Goal: Information Seeking & Learning: Learn about a topic

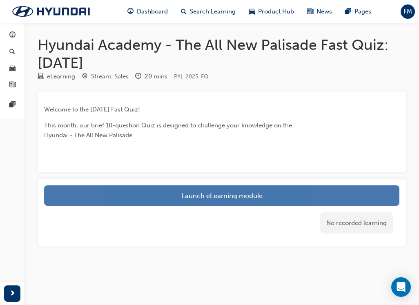
click at [231, 196] on link "Launch eLearning module" at bounding box center [221, 195] width 355 height 20
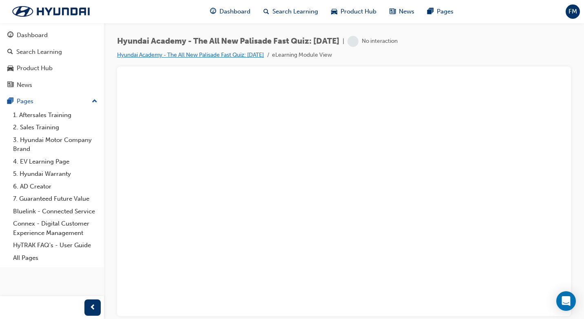
click at [210, 57] on link "Hyundai Academy - The All New Palisade Fast Quiz: [DATE]" at bounding box center [190, 54] width 147 height 7
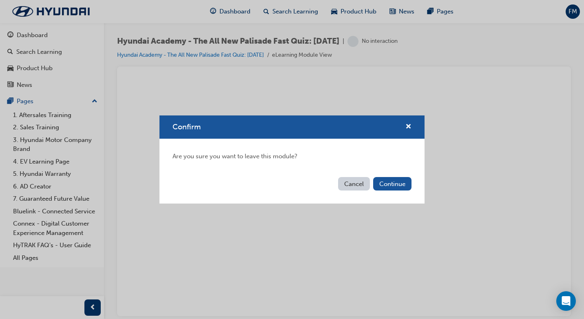
click at [367, 185] on button "Cancel" at bounding box center [354, 183] width 32 height 13
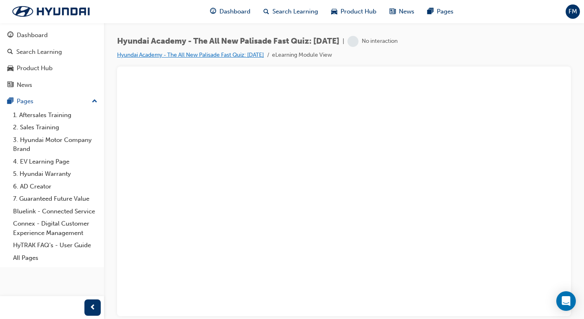
click at [240, 56] on link "Hyundai Academy - The All New Palisade Fast Quiz: [DATE]" at bounding box center [190, 54] width 147 height 7
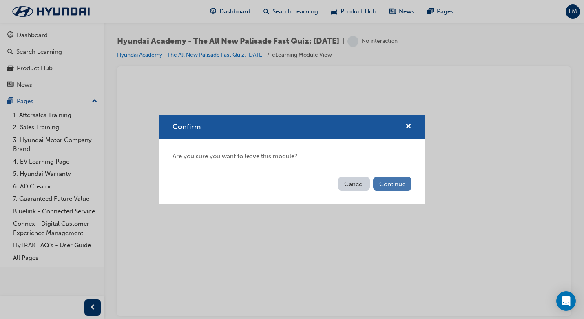
click at [388, 188] on button "Continue" at bounding box center [392, 183] width 38 height 13
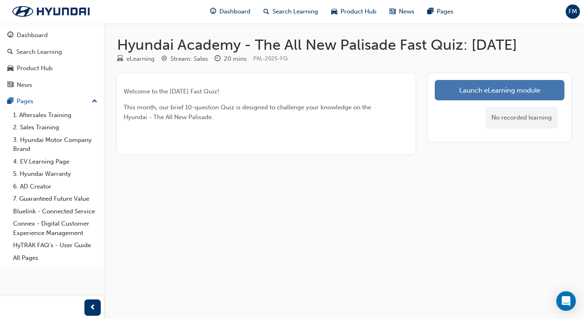
click at [418, 91] on link "Launch eLearning module" at bounding box center [500, 90] width 130 height 20
click at [500, 93] on link "Launch eLearning module" at bounding box center [500, 90] width 130 height 20
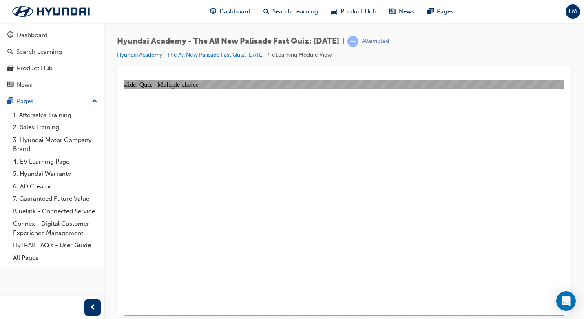
radio input "true"
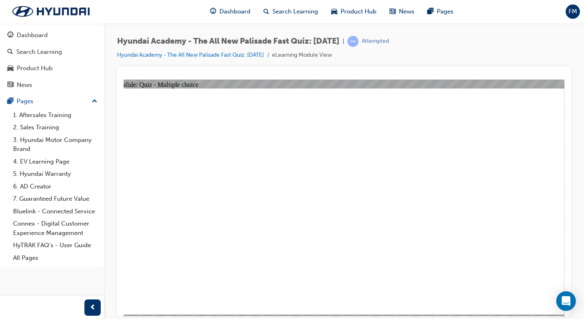
radio input "true"
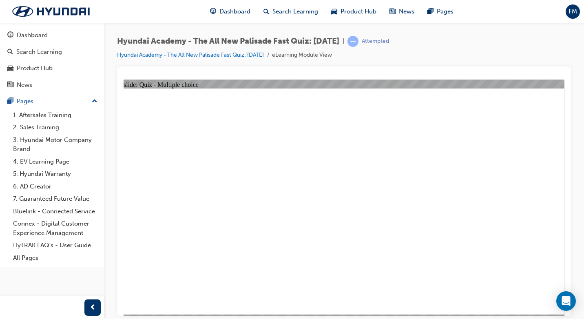
radio input "true"
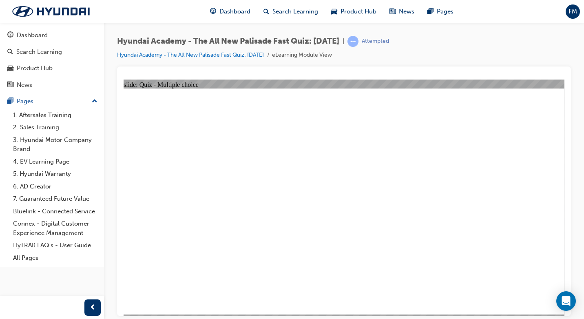
checkbox input "true"
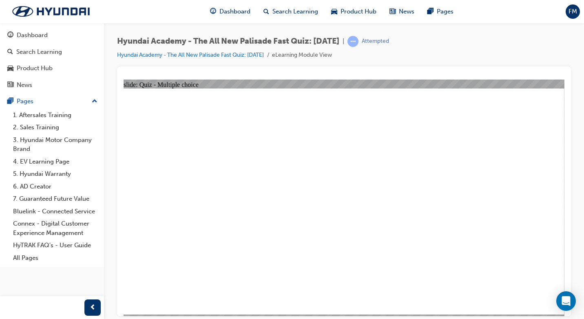
radio input "true"
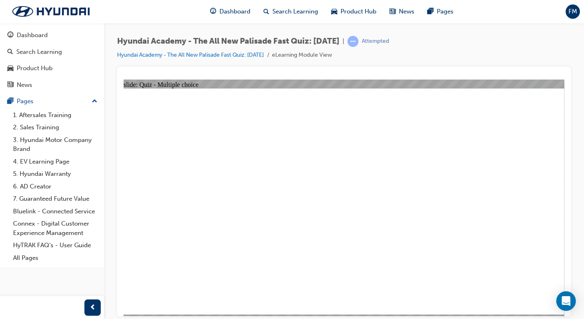
radio input "true"
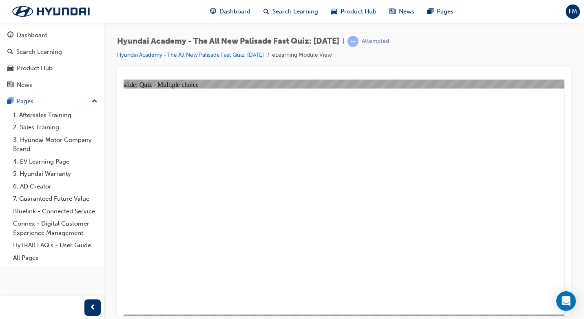
checkbox input "false"
checkbox input "true"
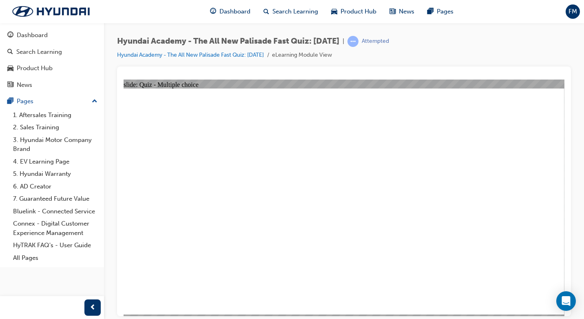
checkbox input "true"
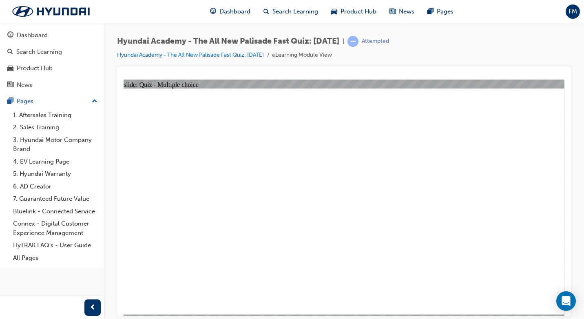
checkbox input "true"
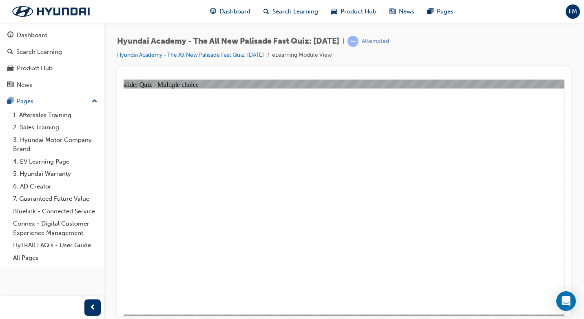
radio input "true"
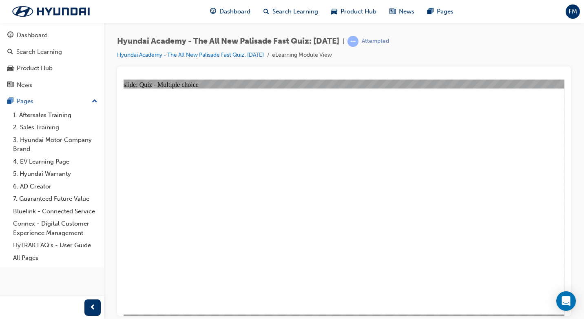
radio input "true"
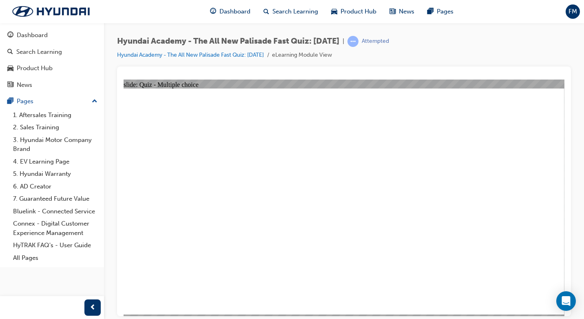
radio input "true"
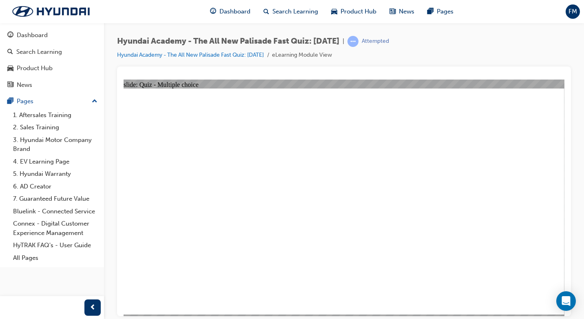
radio input "true"
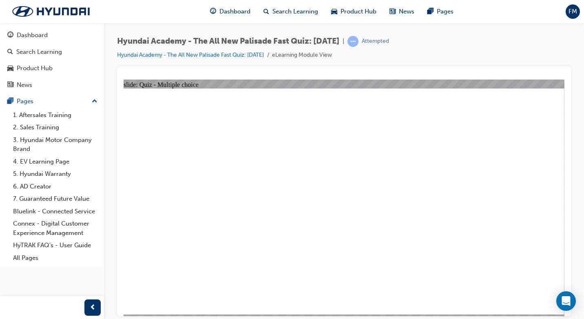
checkbox input "true"
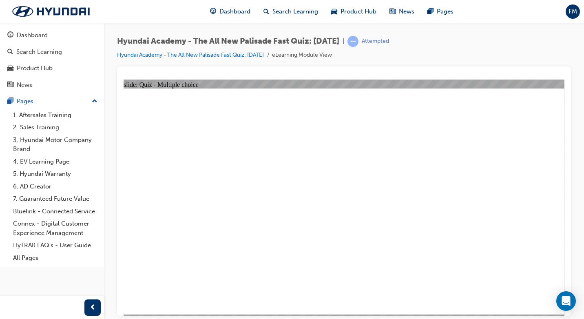
radio input "true"
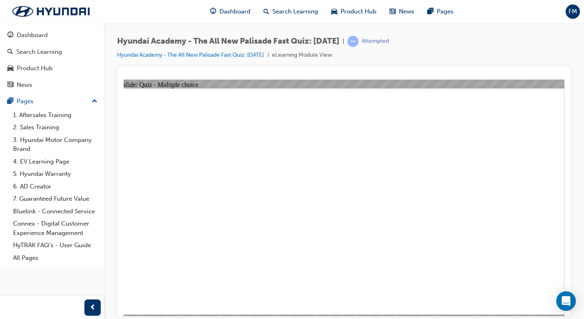
radio input "true"
checkbox input "true"
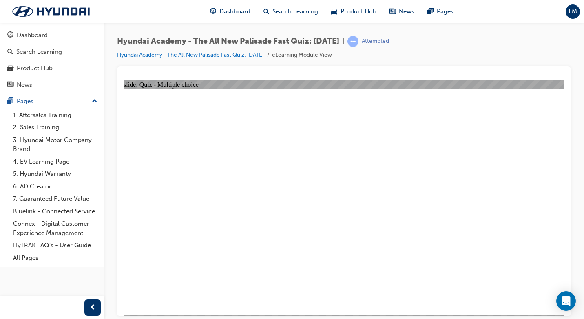
checkbox input "true"
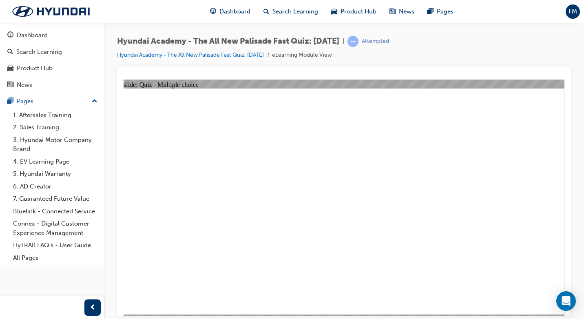
checkbox input "true"
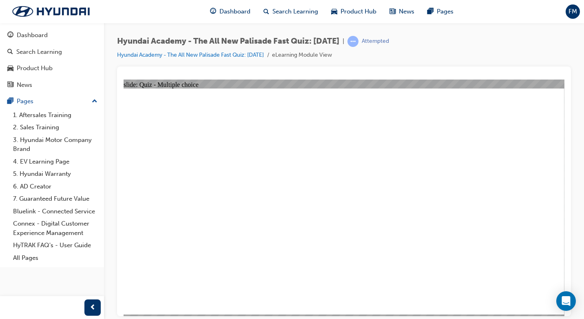
radio input "true"
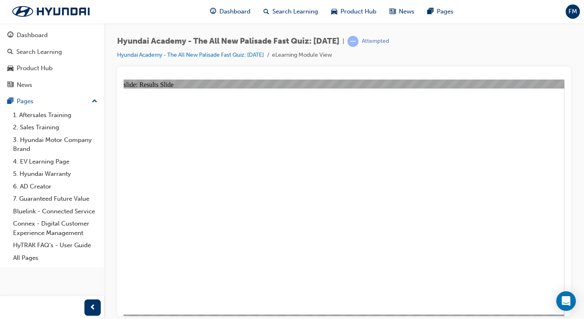
radio input "true"
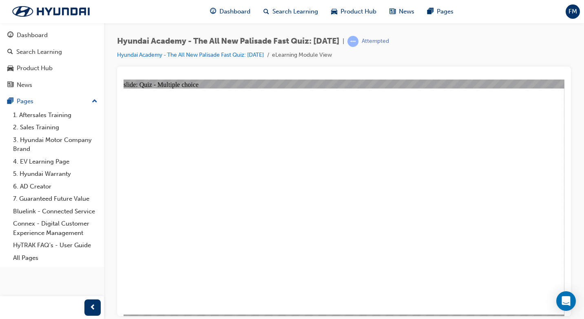
radio input "true"
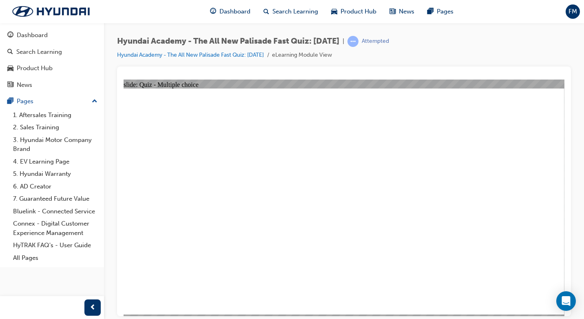
radio input "true"
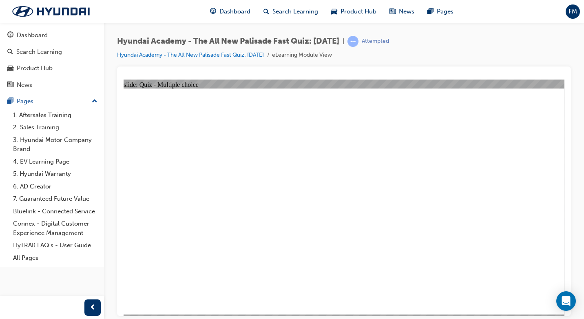
radio input "true"
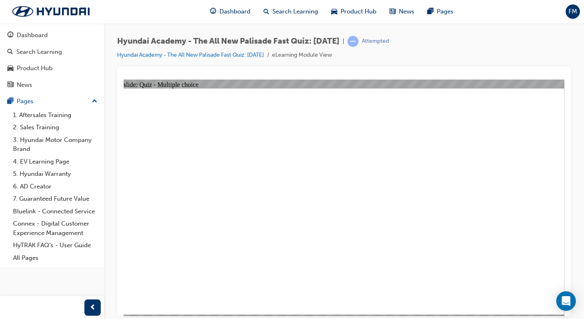
checkbox input "true"
radio input "true"
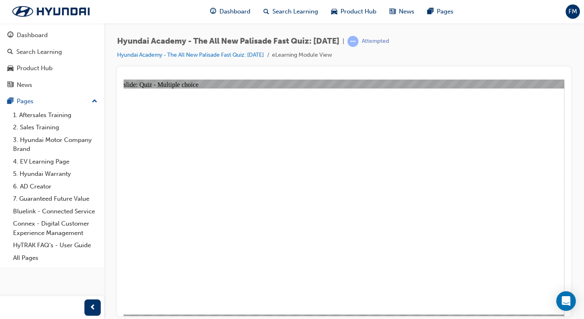
radio input "true"
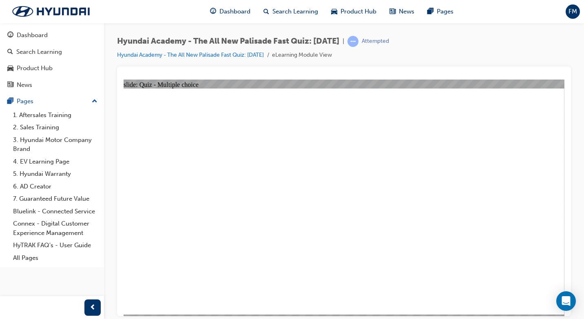
checkbox input "true"
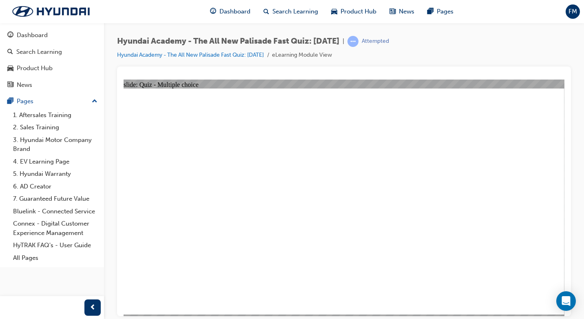
checkbox input "true"
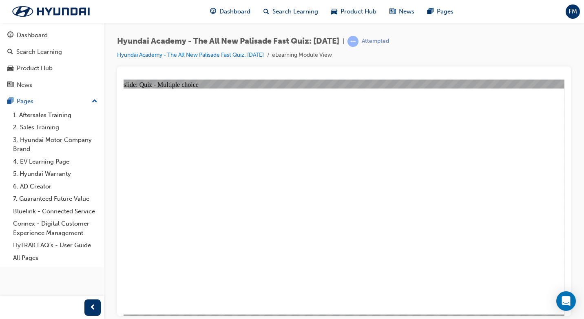
checkbox input "true"
drag, startPoint x: 264, startPoint y: 208, endPoint x: 248, endPoint y: 202, distance: 17.4
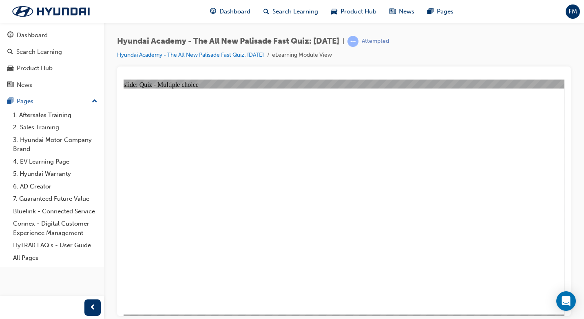
radio input "true"
drag, startPoint x: 372, startPoint y: 281, endPoint x: 361, endPoint y: 269, distance: 16.5
